Goal: Task Accomplishment & Management: Manage account settings

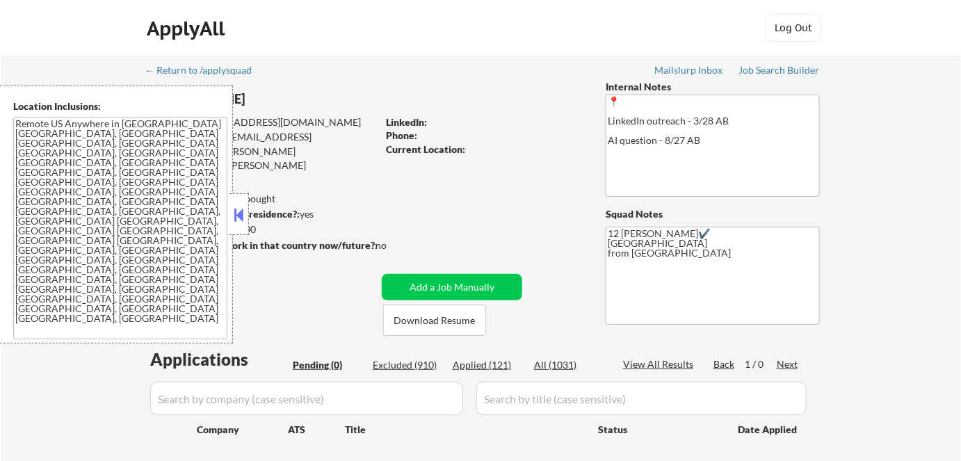
click at [241, 215] on button at bounding box center [239, 214] width 15 height 21
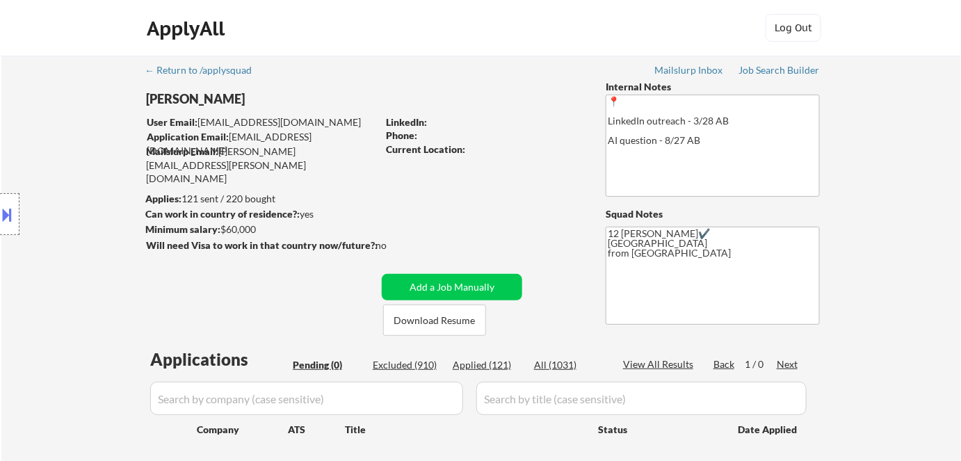
drag, startPoint x: 442, startPoint y: 262, endPoint x: 401, endPoint y: 118, distance: 149.9
click at [401, 118] on div "← Return to /applysquad Mailslurp Inbox Job Search Builder Anna Fernandez User …" at bounding box center [481, 276] width 694 height 440
click at [362, 43] on div "ApplyAll Log In Sign Up Log Out" at bounding box center [481, 31] width 696 height 35
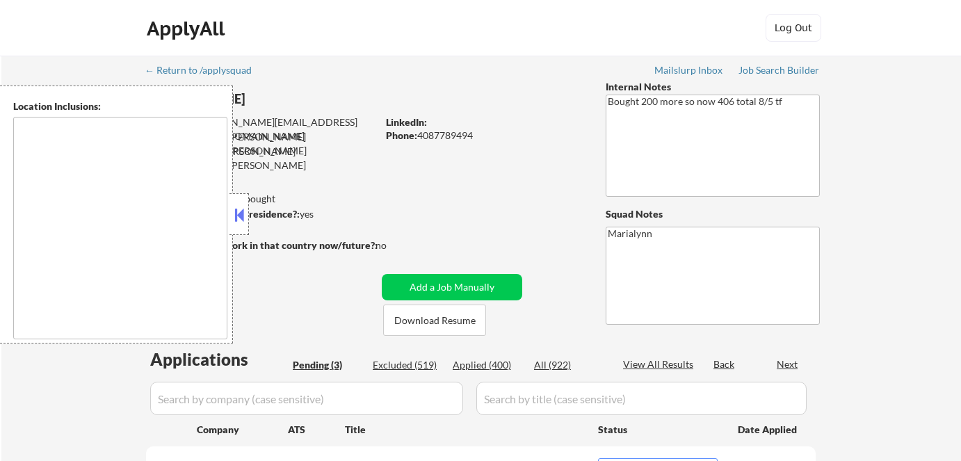
select select ""pending""
click at [234, 208] on button at bounding box center [239, 214] width 15 height 21
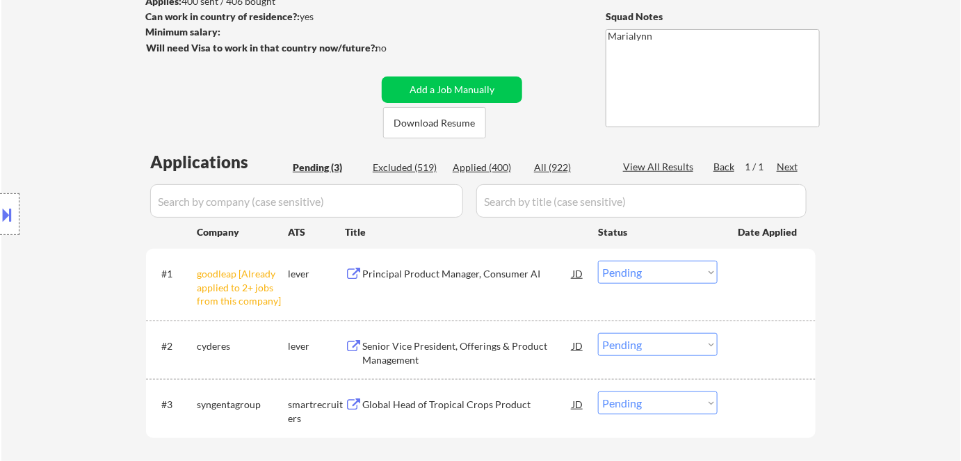
scroll to position [196, 0]
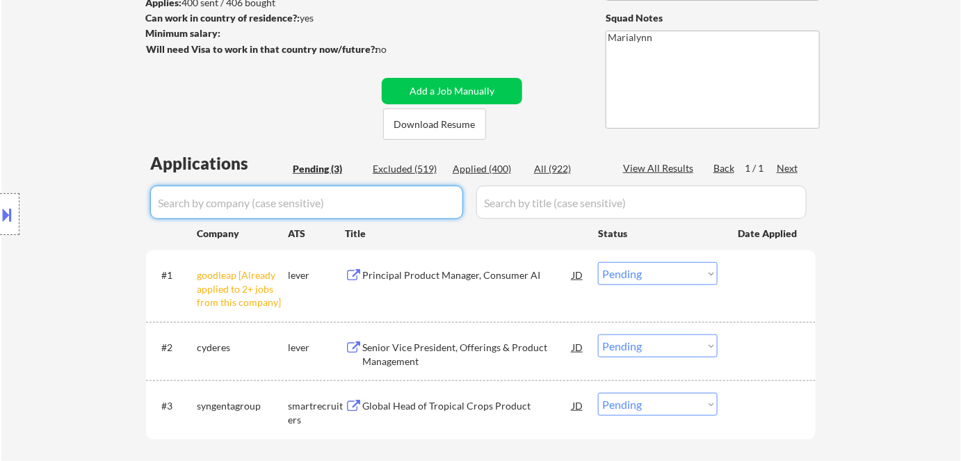
drag, startPoint x: 347, startPoint y: 193, endPoint x: 424, endPoint y: 310, distance: 139.7
click at [424, 310] on div "Applications Pending (3) Excluded (519) Applied (400) All (922) View All Result…" at bounding box center [481, 313] width 670 height 322
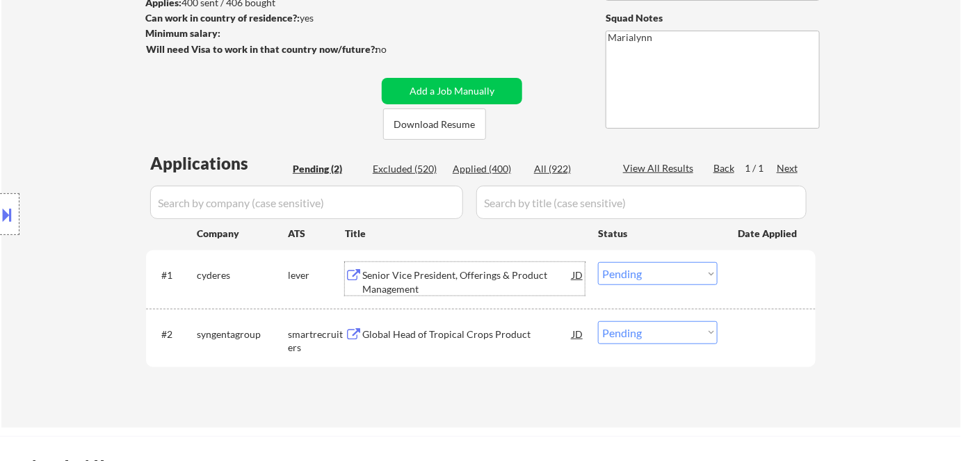
click at [445, 289] on div "Senior Vice President, Offerings & Product Management" at bounding box center [467, 281] width 210 height 27
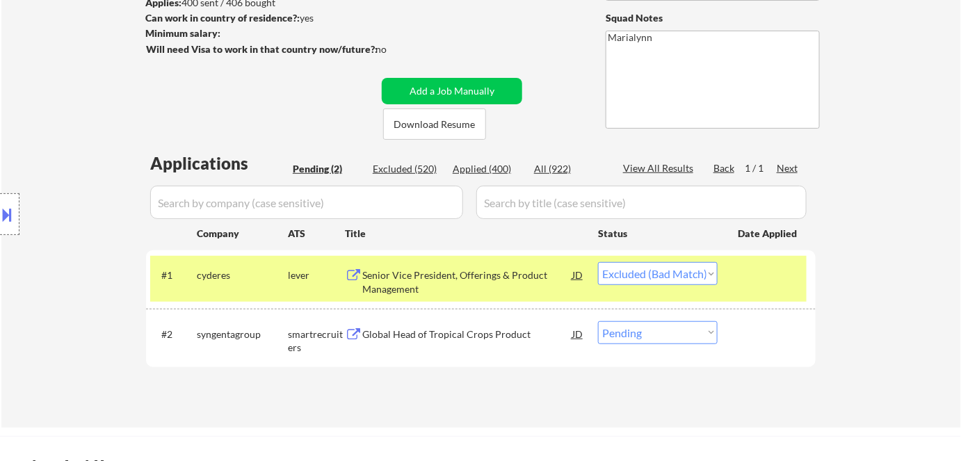
select select ""pending""
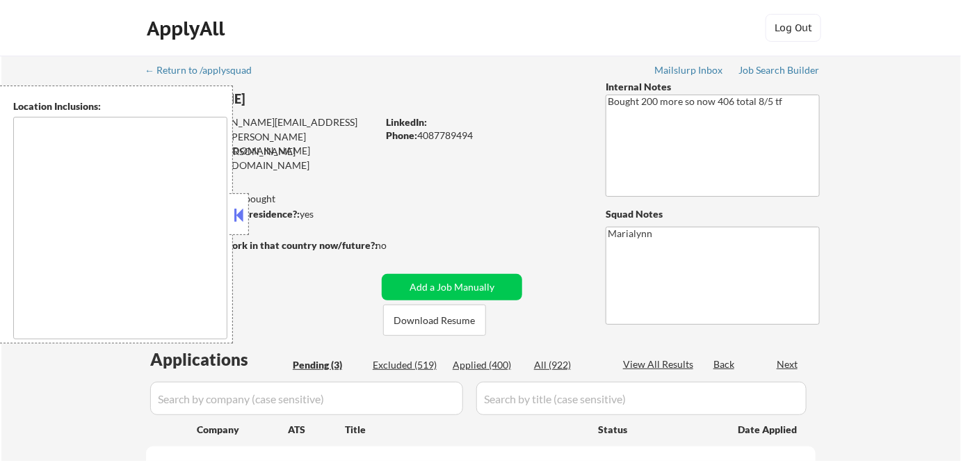
select select ""pending""
type textarea "[GEOGRAPHIC_DATA], [GEOGRAPHIC_DATA] [GEOGRAPHIC_DATA], [GEOGRAPHIC_DATA] [GEOG…"
select select ""pending""
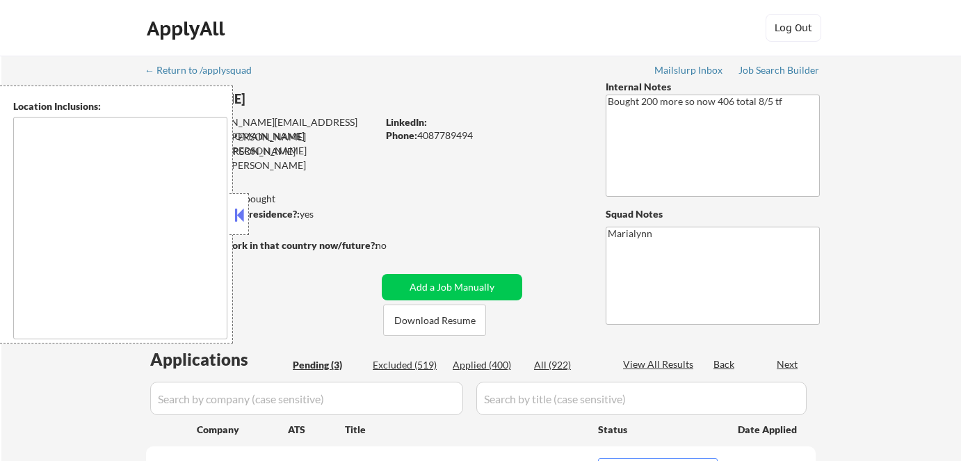
select select ""pending""
type textarea "[GEOGRAPHIC_DATA], [GEOGRAPHIC_DATA] [GEOGRAPHIC_DATA], [GEOGRAPHIC_DATA] [GEOG…"
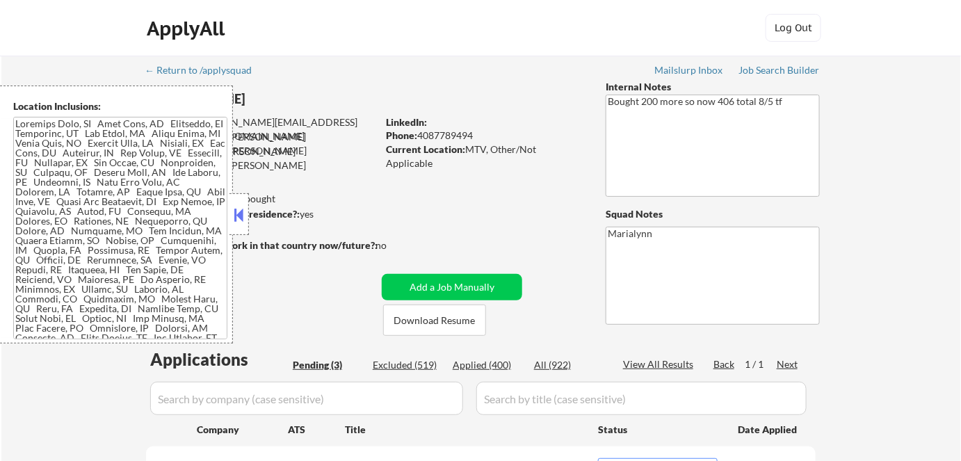
click at [236, 214] on button at bounding box center [239, 214] width 15 height 21
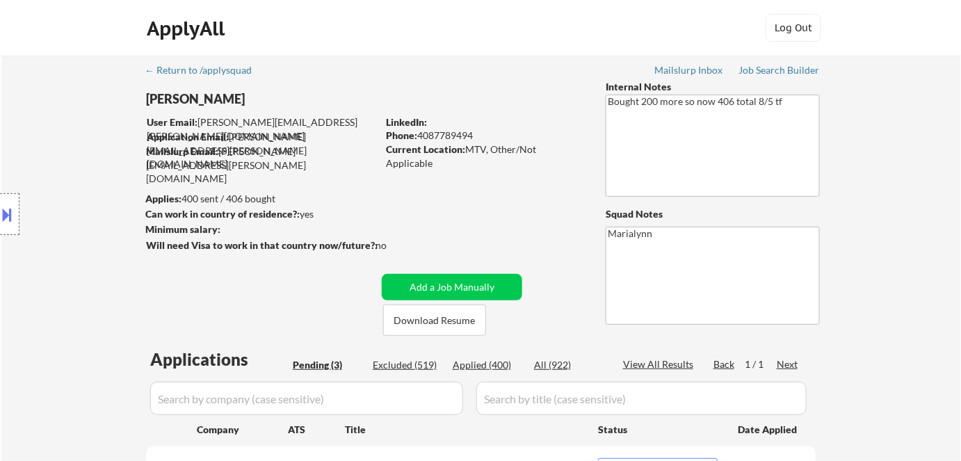
drag, startPoint x: 479, startPoint y: 161, endPoint x: 403, endPoint y: 97, distance: 99.2
click at [403, 97] on div "← Return to /applysquad Mailslurp Inbox Job Search Builder Lucien Avramov User …" at bounding box center [481, 370] width 694 height 629
click at [463, 106] on div "← Return to /applysquad Mailslurp Inbox Job Search Builder Lucien Avramov User …" at bounding box center [481, 370] width 694 height 629
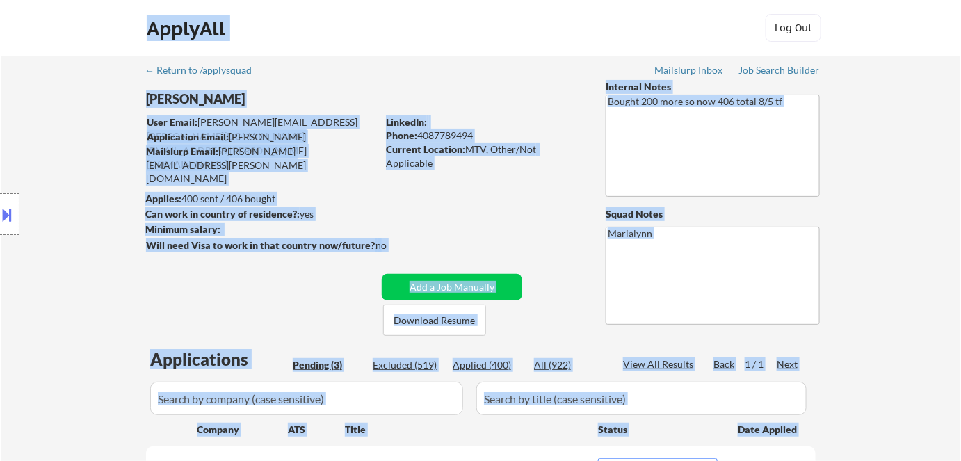
drag, startPoint x: 487, startPoint y: 24, endPoint x: 393, endPoint y: 57, distance: 99.4
click at [393, 57] on body "← Return to /applysquad Mailslurp Inbox Job Search Builder Lucien Avramov User …" at bounding box center [480, 230] width 961 height 461
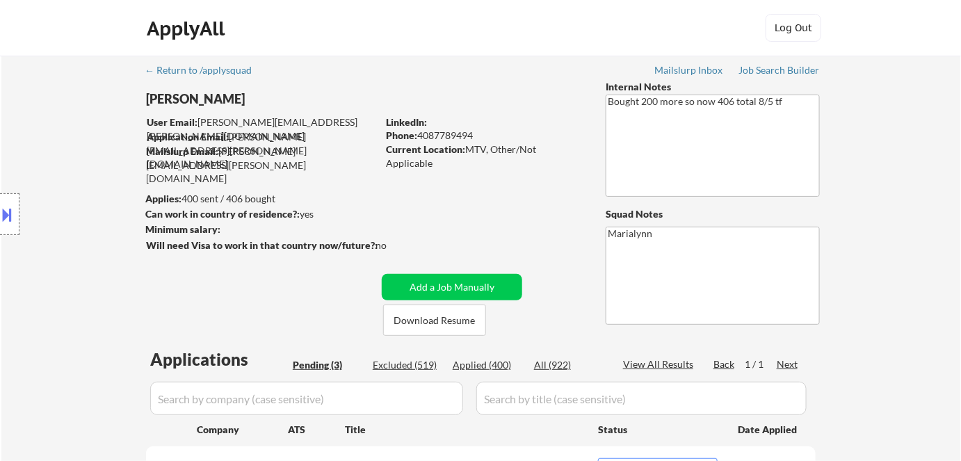
click at [393, 57] on div "← Return to /applysquad Mailslurp Inbox Job Search Builder Lucien Avramov User …" at bounding box center [481, 370] width 694 height 629
click at [428, 319] on button "Download Resume" at bounding box center [434, 320] width 103 height 31
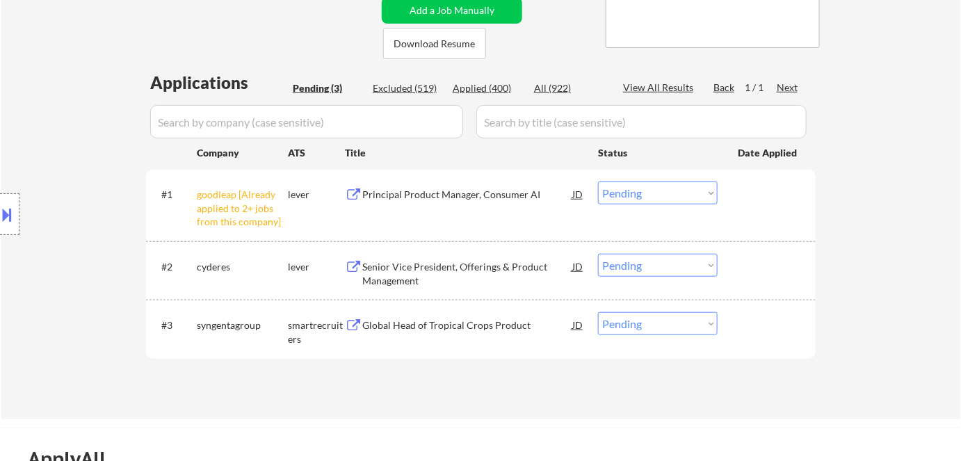
scroll to position [278, 0]
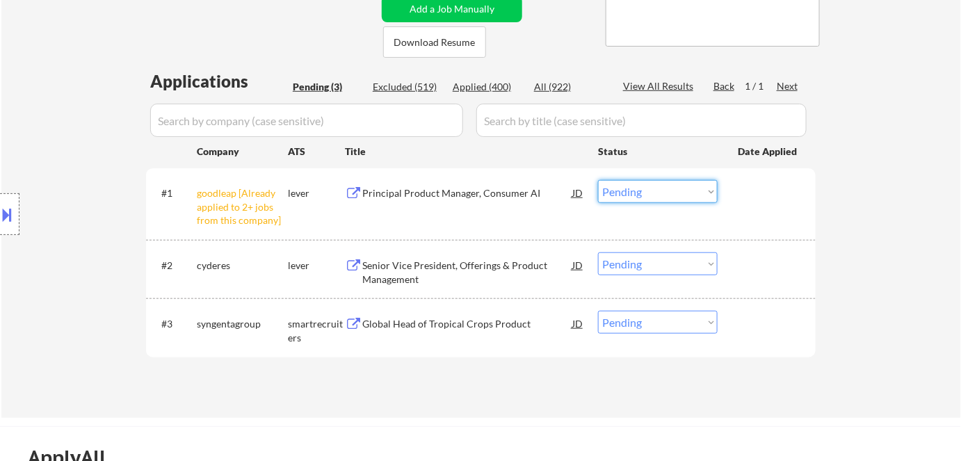
click at [675, 195] on select "Choose an option... Pending Applied Excluded (Questions) Excluded (Expired) Exc…" at bounding box center [658, 191] width 120 height 23
click at [598, 180] on select "Choose an option... Pending Applied Excluded (Questions) Excluded (Expired) Exc…" at bounding box center [658, 191] width 120 height 23
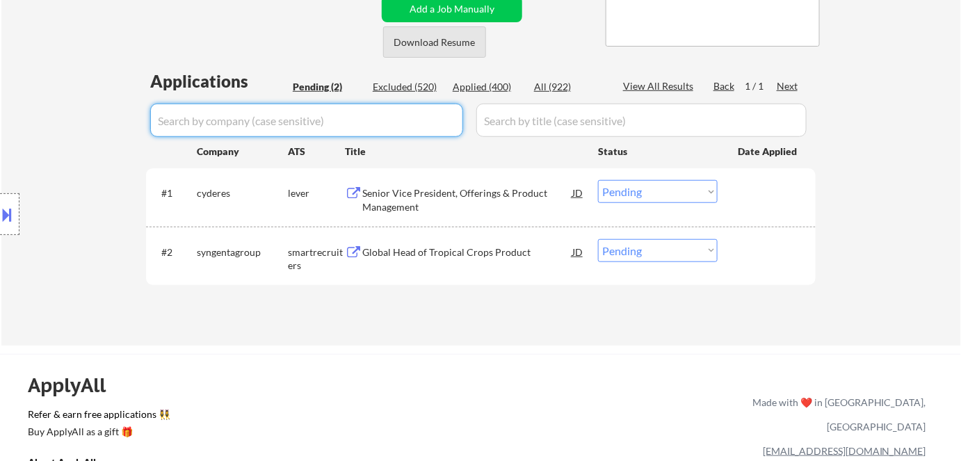
drag, startPoint x: 401, startPoint y: 115, endPoint x: 379, endPoint y: 47, distance: 71.5
click at [379, 47] on div "← Return to /applysquad Mailslurp Inbox Job Search Builder Lucien Avramov User …" at bounding box center [481, 55] width 694 height 557
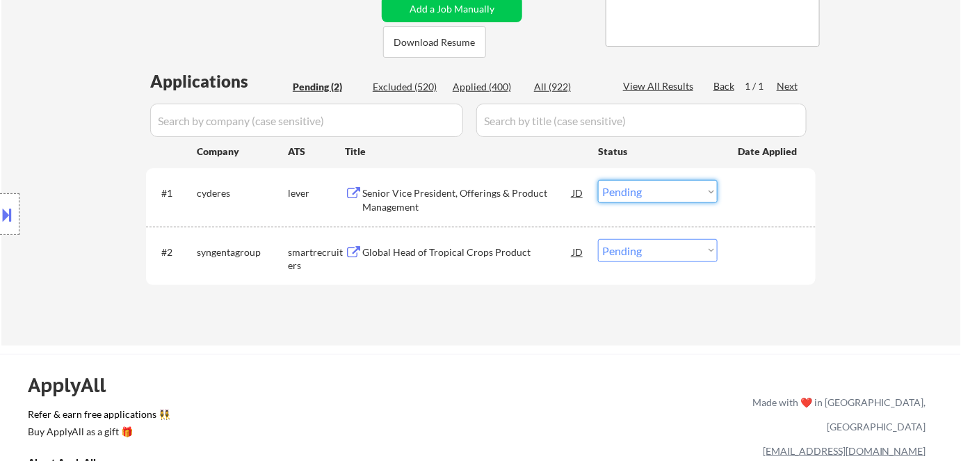
click at [673, 191] on select "Choose an option... Pending Applied Excluded (Questions) Excluded (Expired) Exc…" at bounding box center [658, 191] width 120 height 23
click at [598, 180] on select "Choose an option... Pending Applied Excluded (Questions) Excluded (Expired) Exc…" at bounding box center [658, 191] width 120 height 23
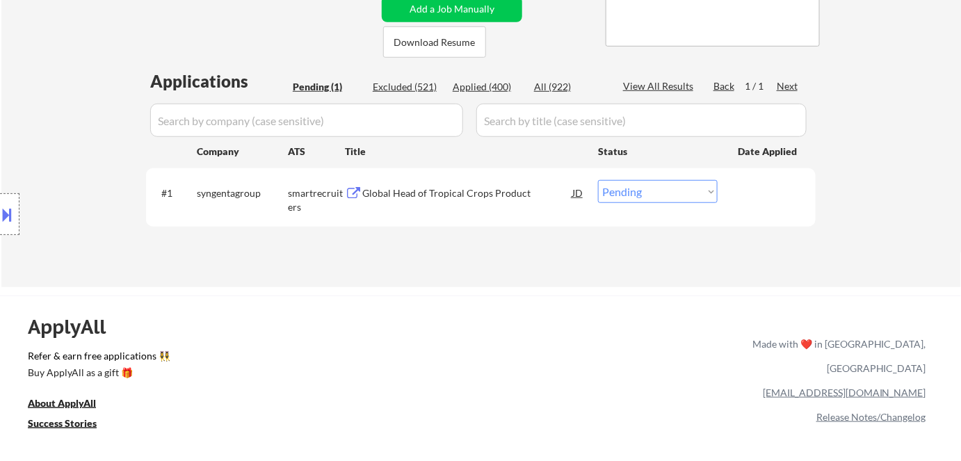
click at [428, 197] on div "Global Head of Tropical Crops Product" at bounding box center [467, 193] width 210 height 14
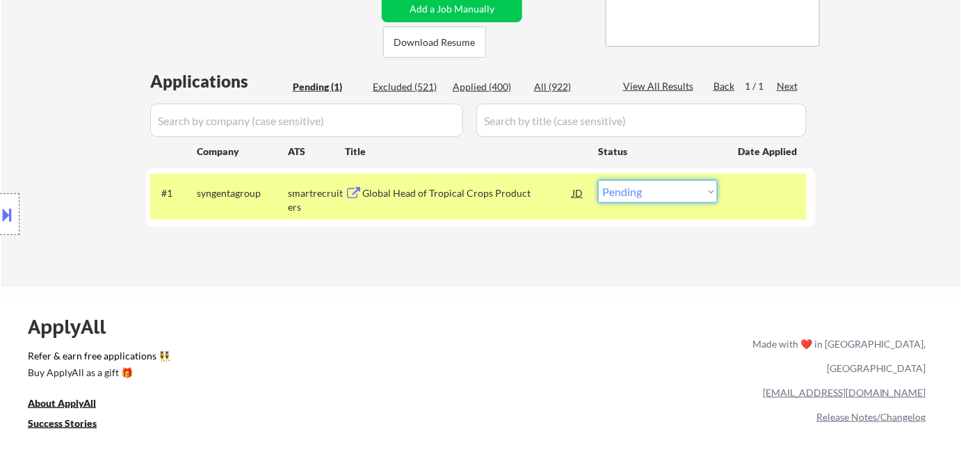
click at [668, 193] on select "Choose an option... Pending Applied Excluded (Questions) Excluded (Expired) Exc…" at bounding box center [658, 191] width 120 height 23
select select ""excluded__bad_match_""
click at [598, 180] on select "Choose an option... Pending Applied Excluded (Questions) Excluded (Expired) Exc…" at bounding box center [658, 191] width 120 height 23
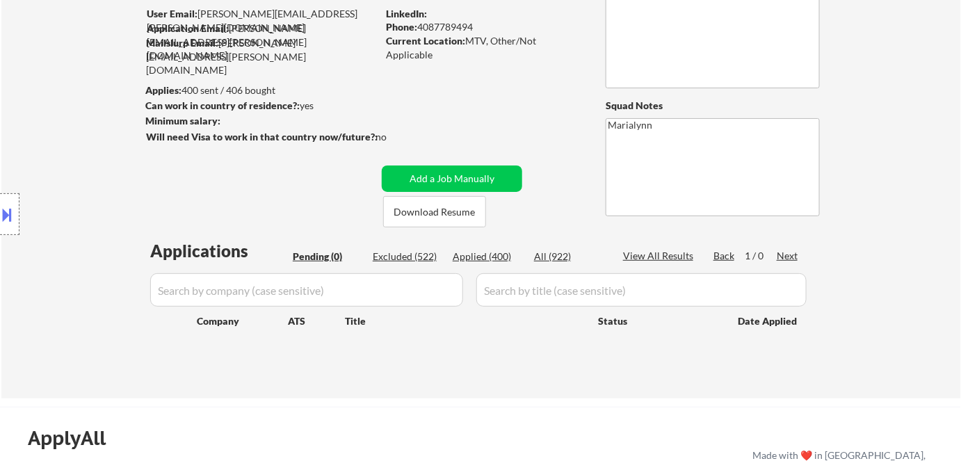
scroll to position [0, 0]
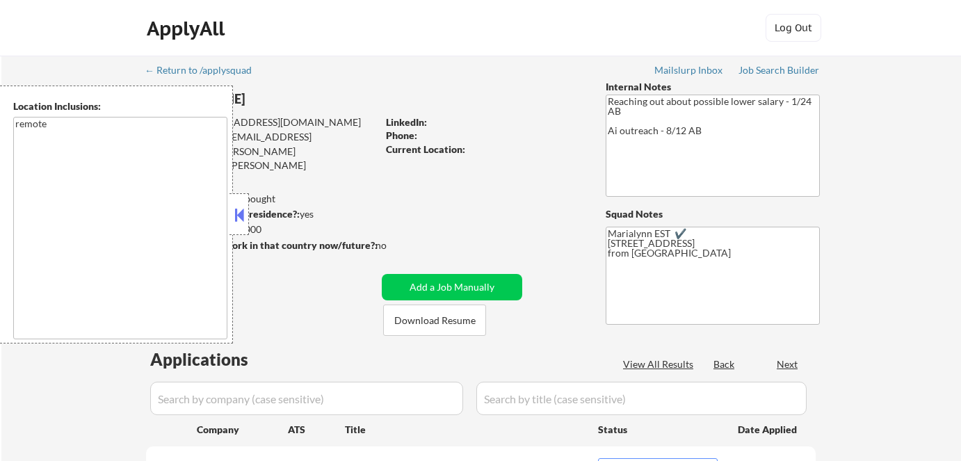
select select ""pending""
click at [241, 216] on button at bounding box center [239, 214] width 15 height 21
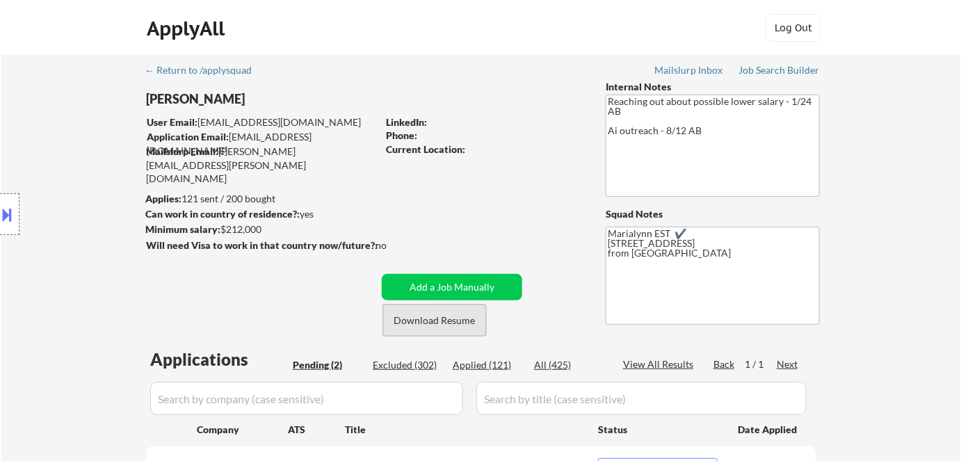
click at [460, 323] on button "Download Resume" at bounding box center [434, 320] width 103 height 31
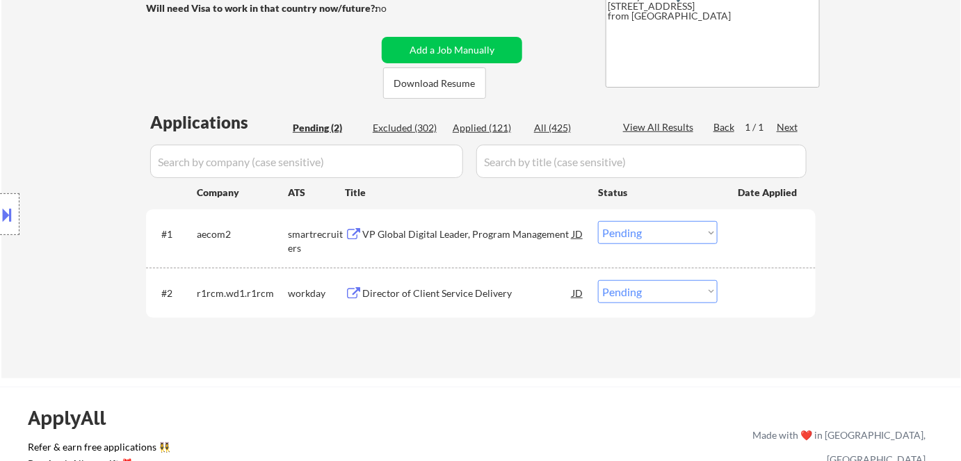
scroll to position [237, 0]
click at [495, 230] on div "VP Global Digital Leader, Program Management" at bounding box center [467, 234] width 210 height 14
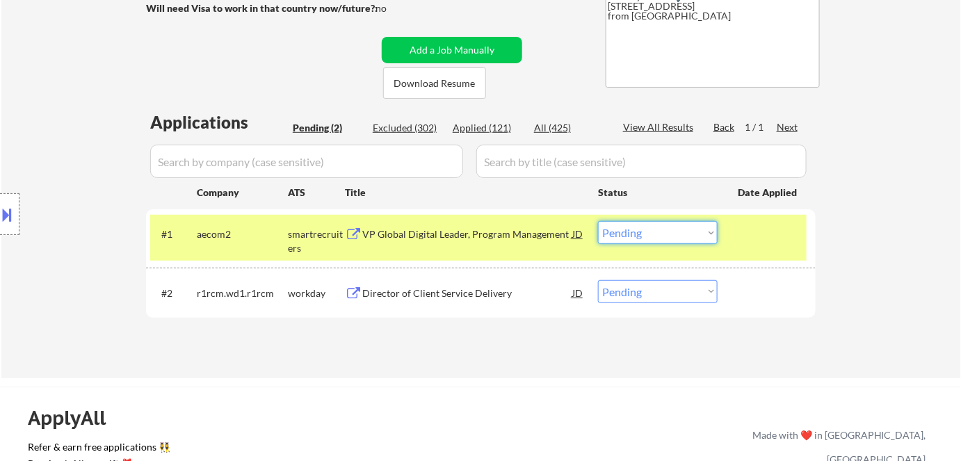
click at [629, 230] on select "Choose an option... Pending Applied Excluded (Questions) Excluded (Expired) Exc…" at bounding box center [658, 232] width 120 height 23
click at [598, 221] on select "Choose an option... Pending Applied Excluded (Questions) Excluded (Expired) Exc…" at bounding box center [658, 232] width 120 height 23
click at [468, 293] on div "Director of Client Service Delivery" at bounding box center [467, 294] width 210 height 14
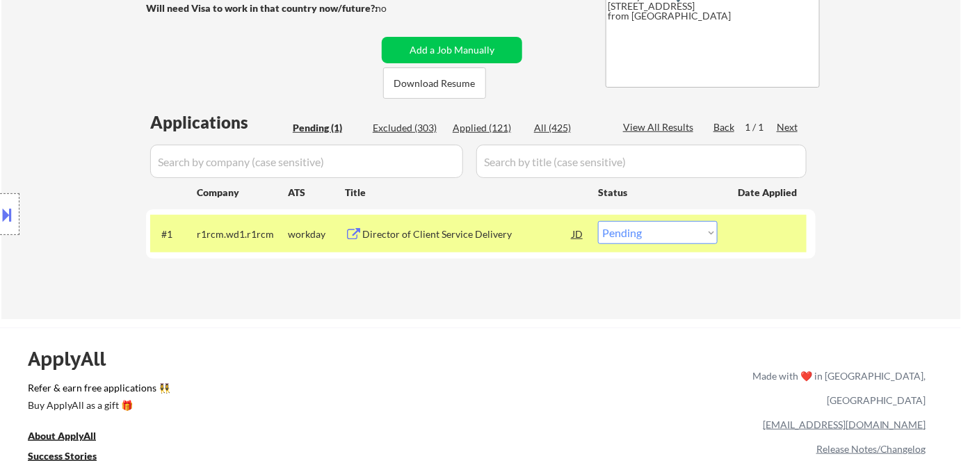
click at [630, 233] on select "Choose an option... Pending Applied Excluded (Questions) Excluded (Expired) Exc…" at bounding box center [658, 232] width 120 height 23
select select ""excluded__bad_match_""
click at [598, 221] on select "Choose an option... Pending Applied Excluded (Questions) Excluded (Expired) Exc…" at bounding box center [658, 232] width 120 height 23
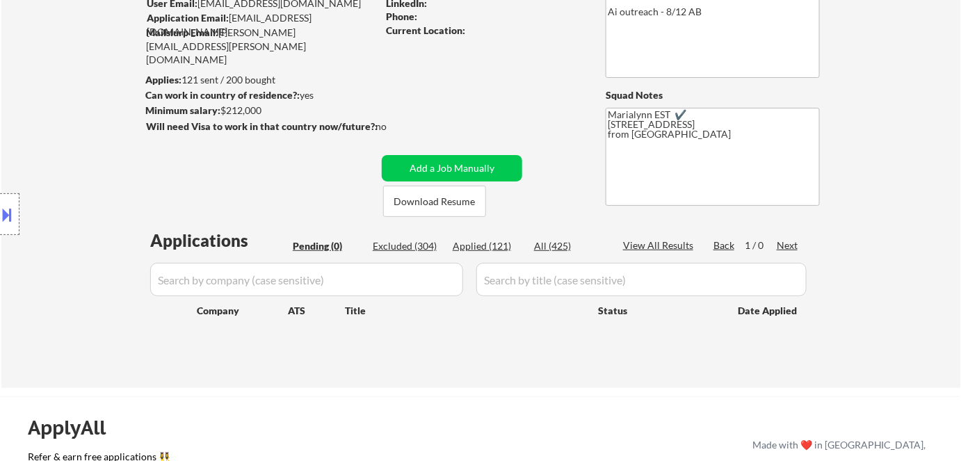
scroll to position [118, 0]
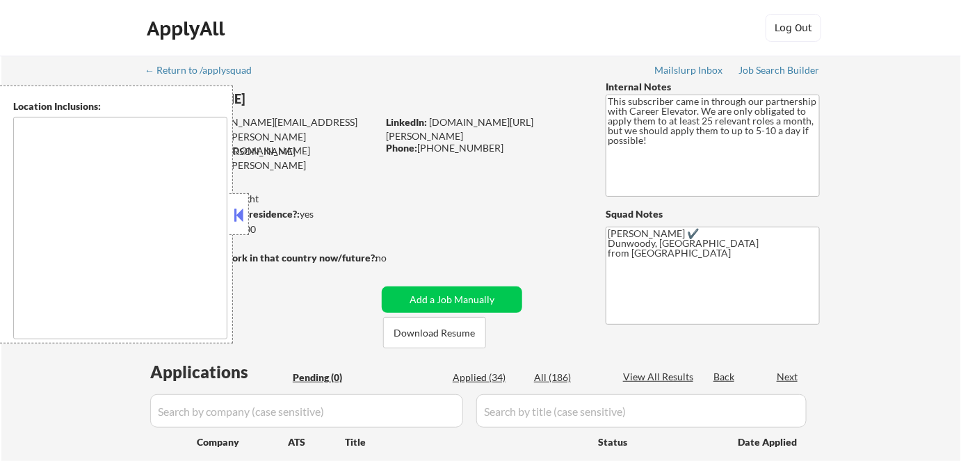
click at [241, 210] on button at bounding box center [239, 214] width 15 height 21
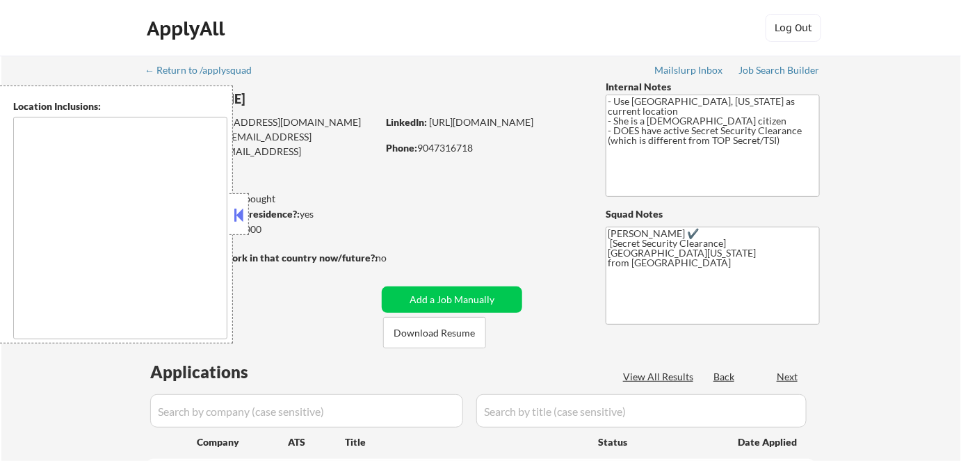
select select ""pending""
type textarea "[GEOGRAPHIC_DATA], [GEOGRAPHIC_DATA] [GEOGRAPHIC_DATA], [GEOGRAPHIC_DATA] [GEOG…"
